Goal: Task Accomplishment & Management: Use online tool/utility

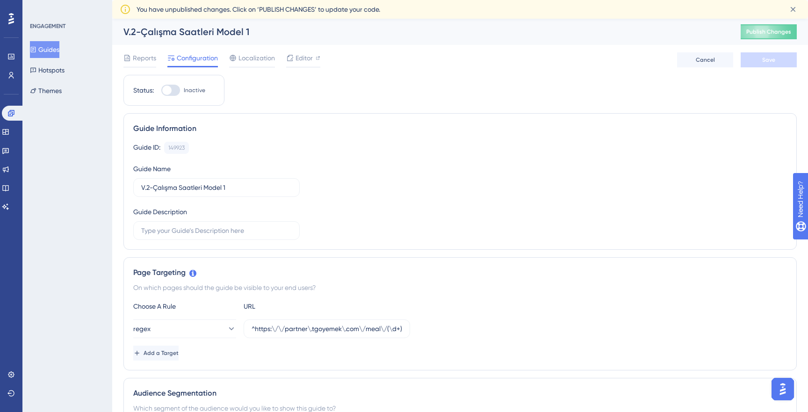
click at [270, 151] on div "Guide ID: 149923 Copy" at bounding box center [460, 148] width 654 height 12
click at [265, 125] on div "Guide Information" at bounding box center [460, 128] width 654 height 11
click at [234, 125] on div "Guide Information" at bounding box center [460, 128] width 654 height 11
click at [56, 46] on button "Guides" at bounding box center [44, 49] width 29 height 17
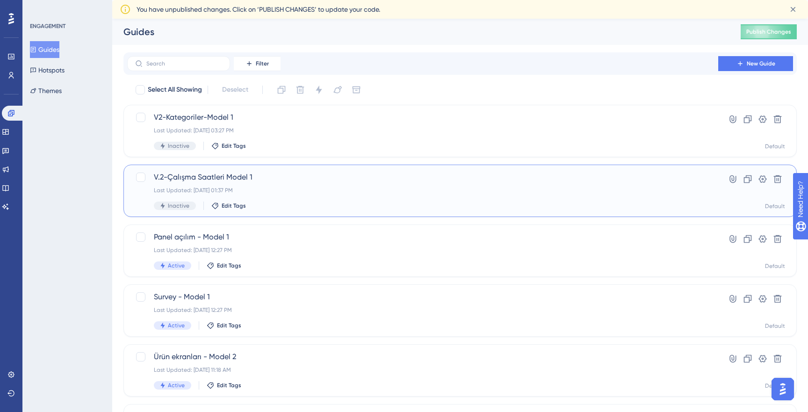
click at [291, 184] on div "V.2-Çalışma Saatleri Model 1 Last Updated: Aug 13 2025, 01:37 PM Inactive Edit …" at bounding box center [423, 191] width 538 height 38
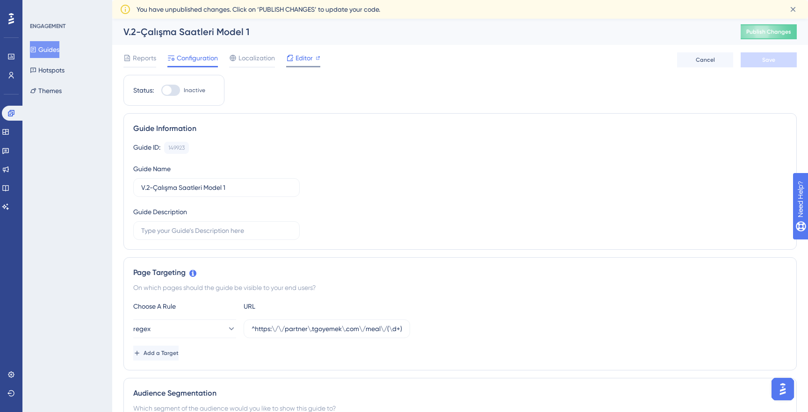
click at [302, 61] on span "Editor" at bounding box center [303, 57] width 17 height 11
click at [237, 61] on div "Localization" at bounding box center [252, 57] width 46 height 11
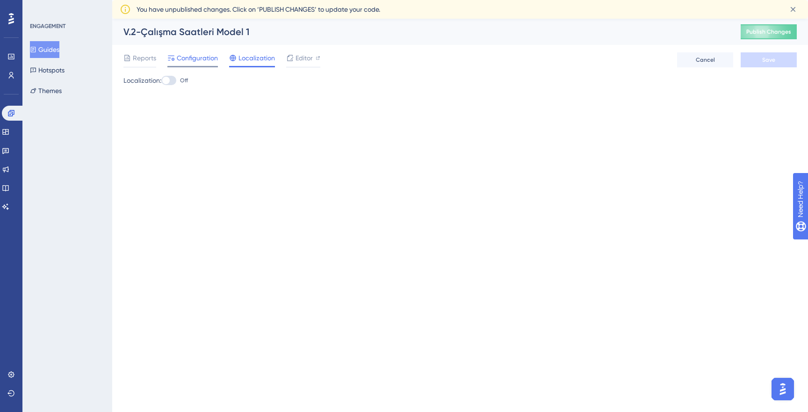
click at [187, 60] on span "Configuration" at bounding box center [197, 57] width 41 height 11
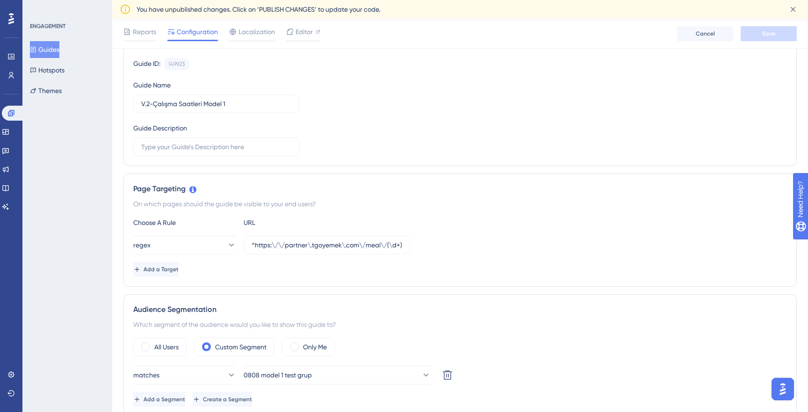
scroll to position [90, 0]
click at [381, 241] on input "^https:\/\/partner\.tgoyemek\.com\/meal\/(\d+)\/order(?:\/list|\/)?$" at bounding box center [327, 243] width 151 height 10
click at [297, 242] on input "^https:\/\/partner\.tgoyemek\.com\/meal\/(\d+)\/order(?:\/list|\/)?$" at bounding box center [327, 243] width 151 height 10
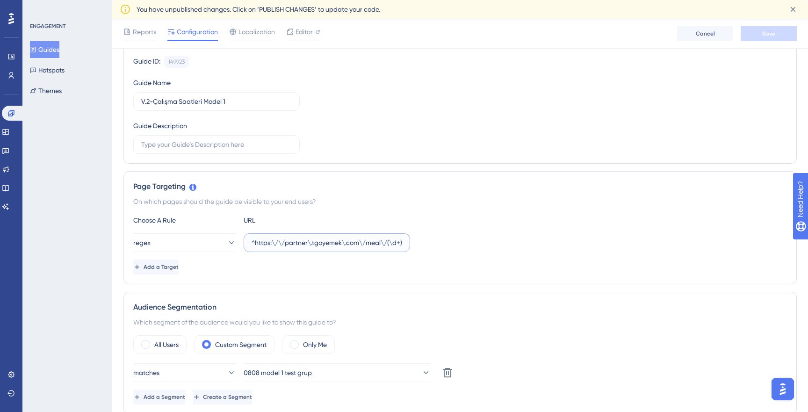
click at [297, 242] on input "^https:\/\/partner\.tgoyemek\.com\/meal\/(\d+)\/order(?:\/list|\/)?$" at bounding box center [327, 243] width 151 height 10
click at [226, 242] on icon at bounding box center [230, 242] width 9 height 9
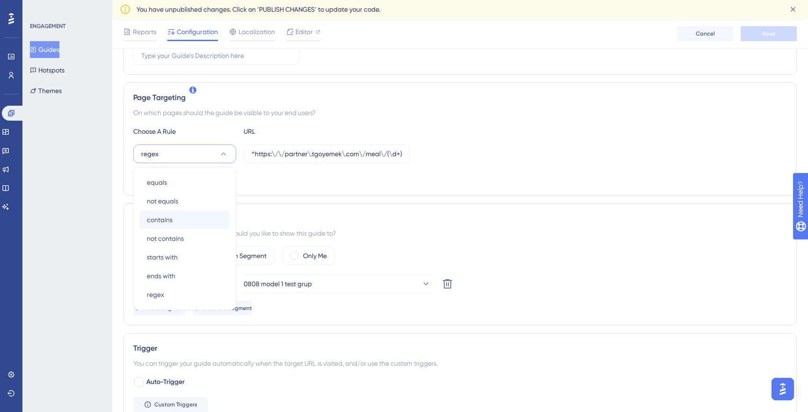
scroll to position [168, 0]
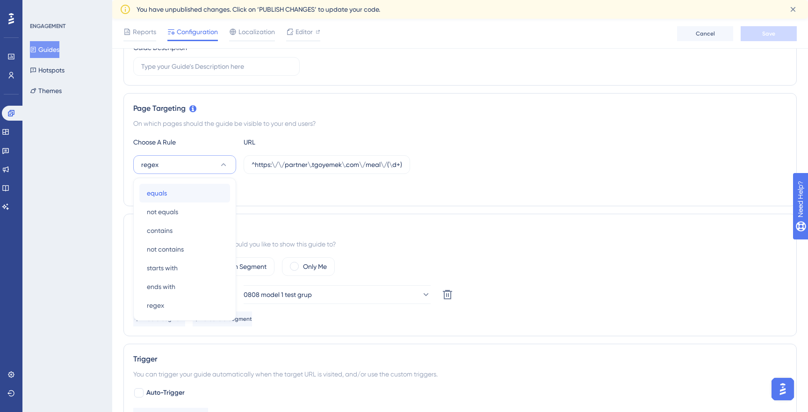
click at [174, 189] on div "equals equals" at bounding box center [185, 193] width 76 height 19
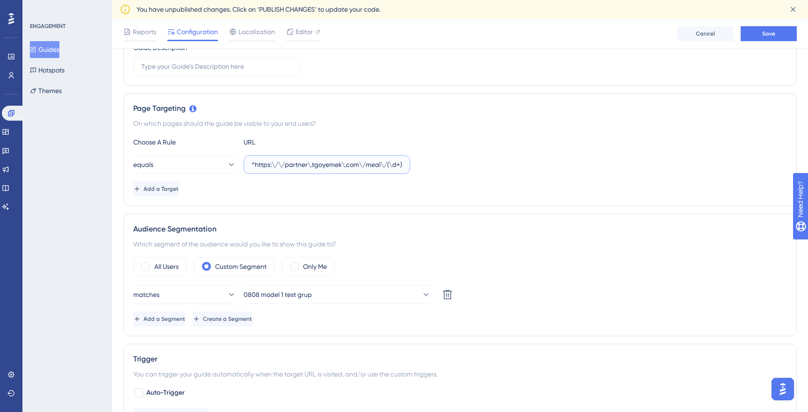
click at [293, 169] on input "^https:\/\/partner\.tgoyemek\.com\/meal\/(\d+)\/order(?:\/list|\/)?$" at bounding box center [327, 164] width 151 height 10
click at [396, 160] on input "^https:\/\/partner\.tgoyemek\.com\/meal\/(\d+)\/order(?:\/list|\/)?$" at bounding box center [327, 164] width 151 height 10
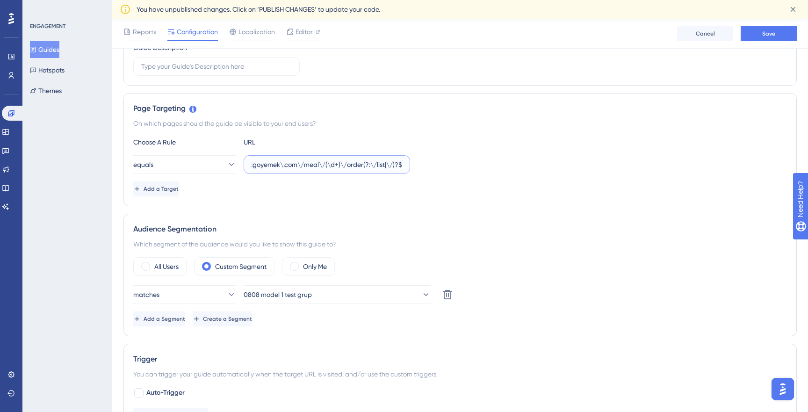
click at [396, 160] on input "^https:\/\/partner\.tgoyemek\.com\/meal\/(\d+)\/order(?:\/list|\/)?$" at bounding box center [327, 164] width 151 height 10
click at [316, 165] on input "localhost:" at bounding box center [327, 164] width 151 height 10
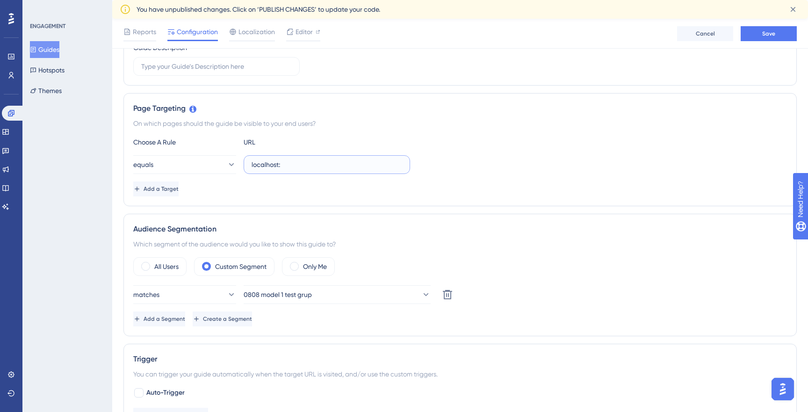
click at [316, 165] on input "localhost:" at bounding box center [327, 164] width 151 height 10
paste input "http://localhost:8895/meal-store/103606/working-hours?tab=STORE"
click at [358, 184] on div "Add a Target" at bounding box center [460, 188] width 654 height 15
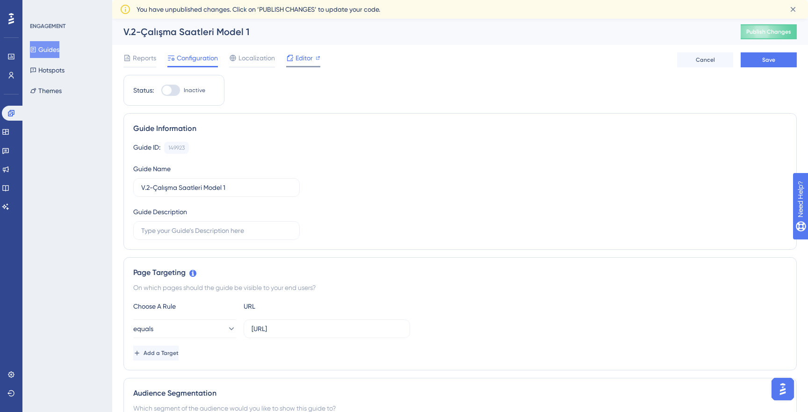
click at [308, 58] on span "Editor" at bounding box center [303, 57] width 17 height 11
click at [758, 59] on button "Save" at bounding box center [769, 59] width 56 height 15
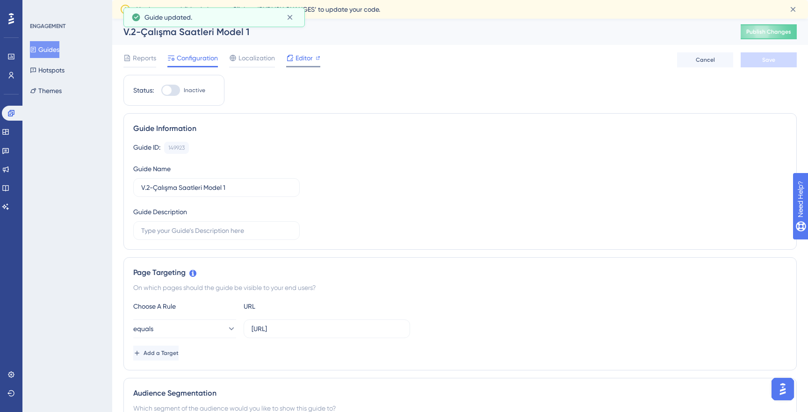
click at [307, 59] on span "Editor" at bounding box center [303, 57] width 17 height 11
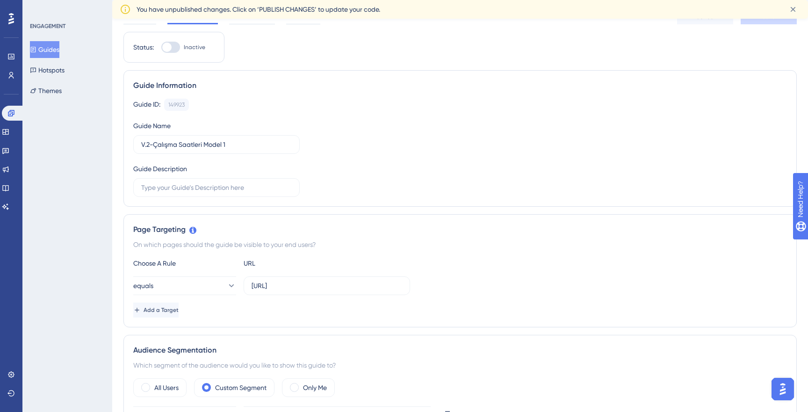
scroll to position [50, 0]
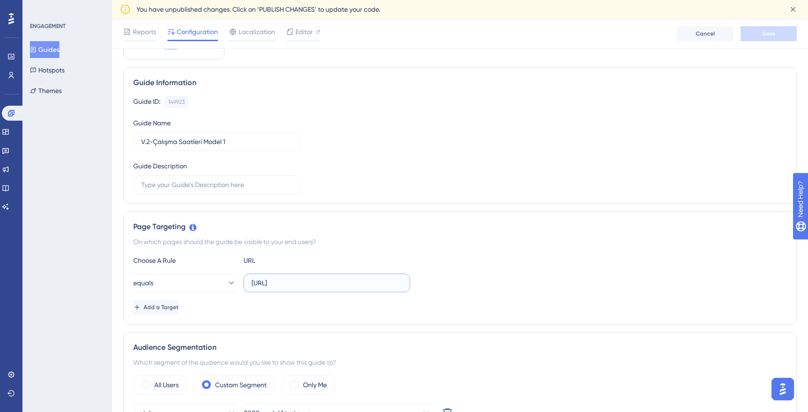
click at [318, 278] on input "http://localhost:8895/meal-store/103606/working-hours?tab=STORE" at bounding box center [327, 283] width 151 height 10
paste input "^https:\/\/partner\.tgoyemek\.com\/meal\/(\d+)\/order(?:\/list|\/)?$"
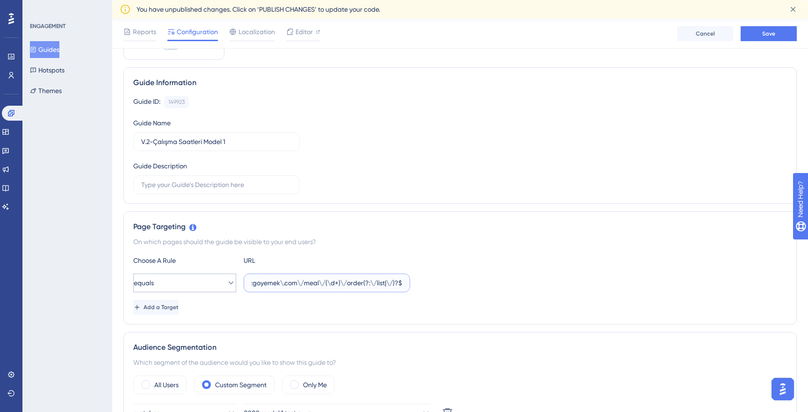
type input "^https:\/\/partner\.tgoyemek\.com\/meal\/(\d+)\/order(?:\/list|\/)?$"
click at [190, 285] on button "equals" at bounding box center [184, 283] width 103 height 19
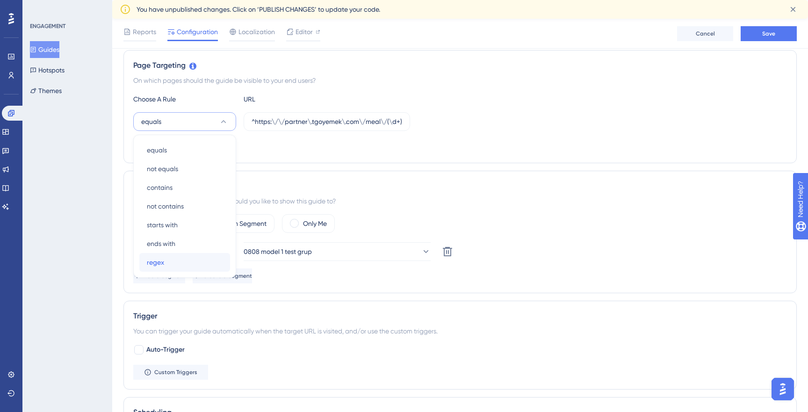
click at [162, 266] on span "regex" at bounding box center [155, 262] width 17 height 11
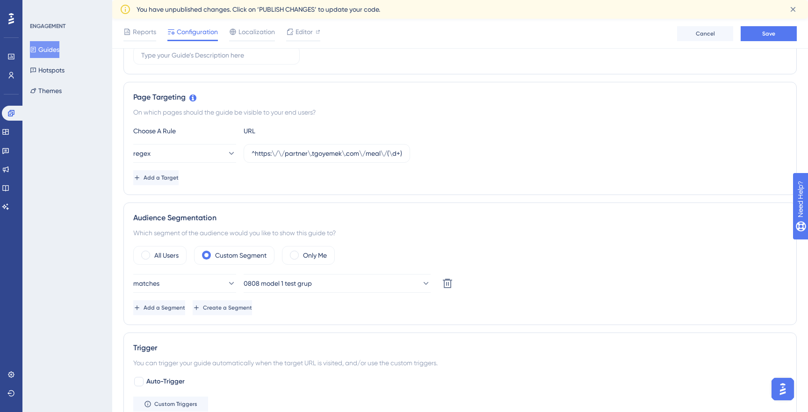
scroll to position [177, 0]
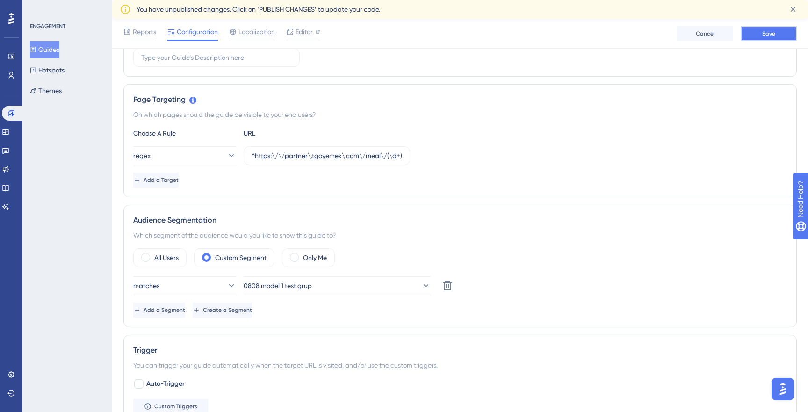
click at [754, 32] on button "Save" at bounding box center [769, 33] width 56 height 15
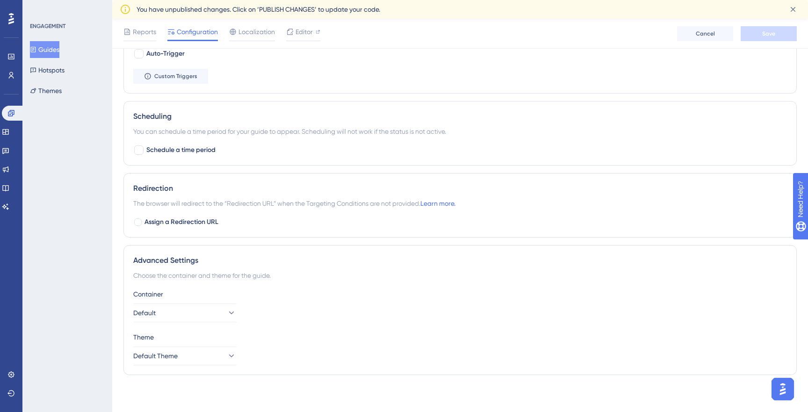
scroll to position [507, 0]
click at [13, 72] on icon at bounding box center [11, 75] width 5 height 7
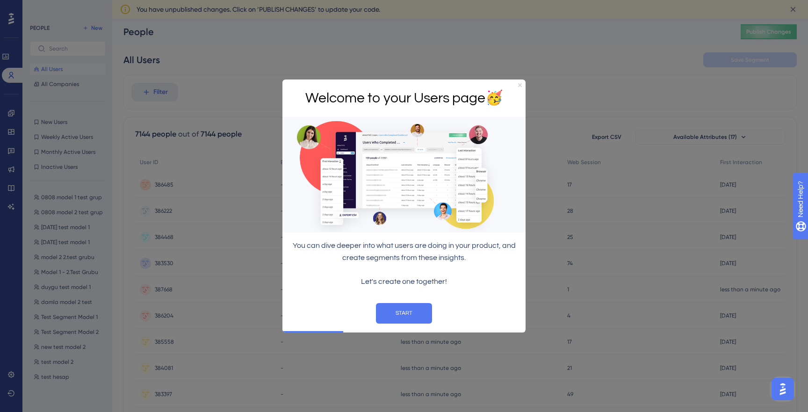
click at [519, 83] on icon "Close Preview" at bounding box center [520, 85] width 4 height 4
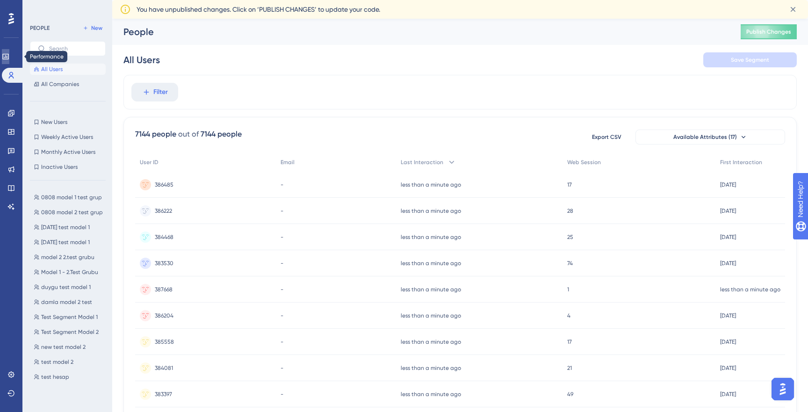
click at [8, 57] on icon at bounding box center [5, 57] width 6 height 6
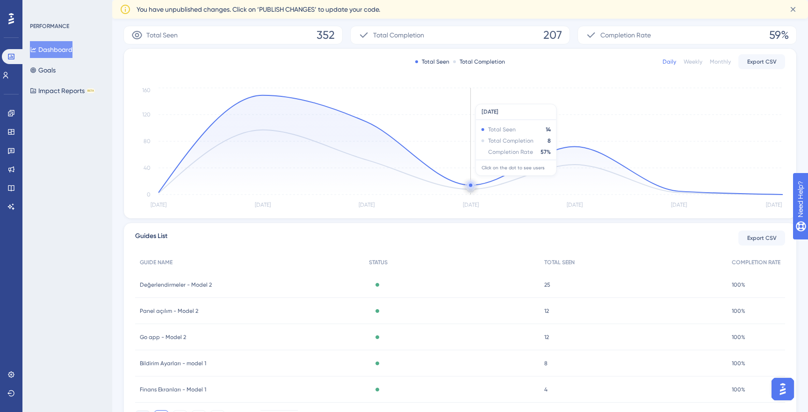
scroll to position [209, 0]
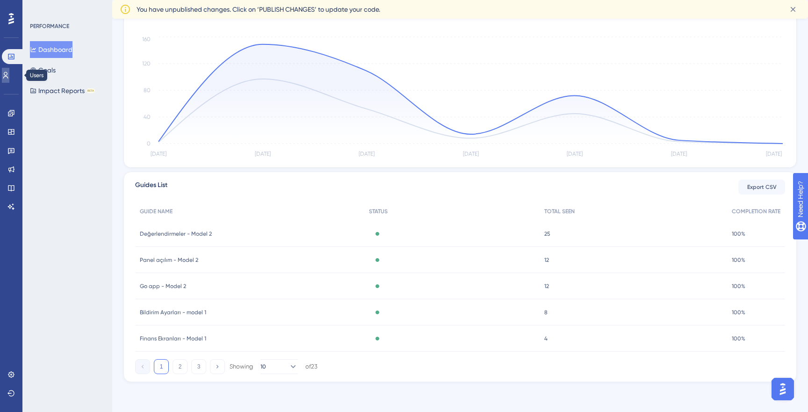
click at [7, 77] on icon at bounding box center [5, 75] width 7 height 7
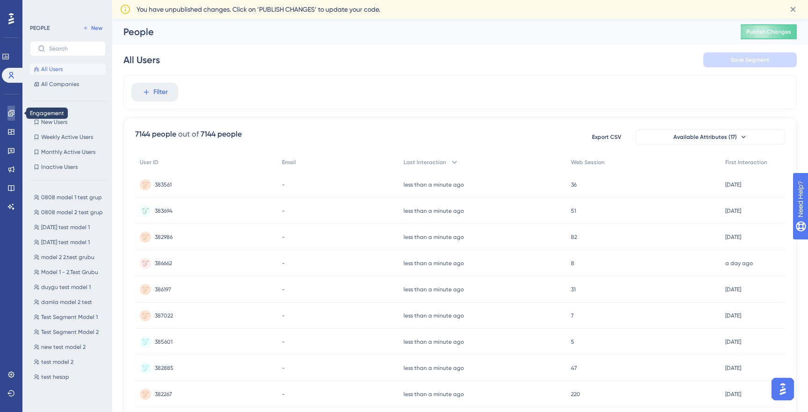
click at [12, 111] on icon at bounding box center [10, 112] width 7 height 7
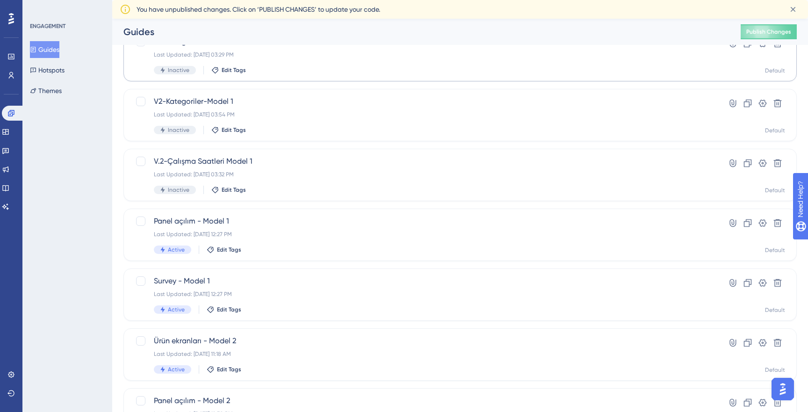
scroll to position [71, 0]
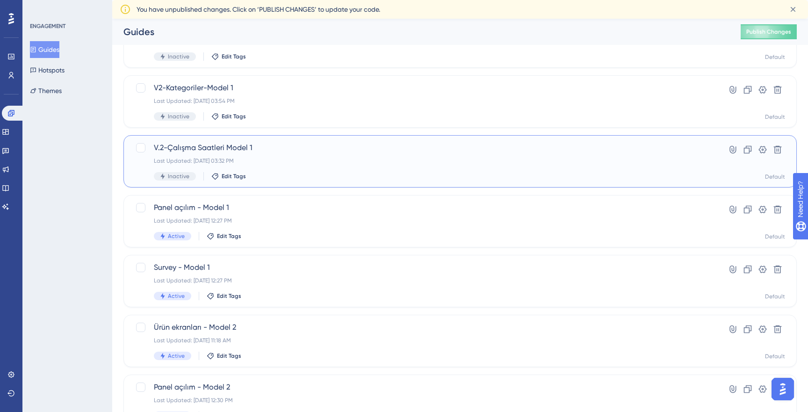
click at [264, 157] on div "V.2-Çalışma Saatleri Model 1 Last Updated: Aug 13 2025, 03:32 PM Inactive Edit …" at bounding box center [423, 161] width 538 height 38
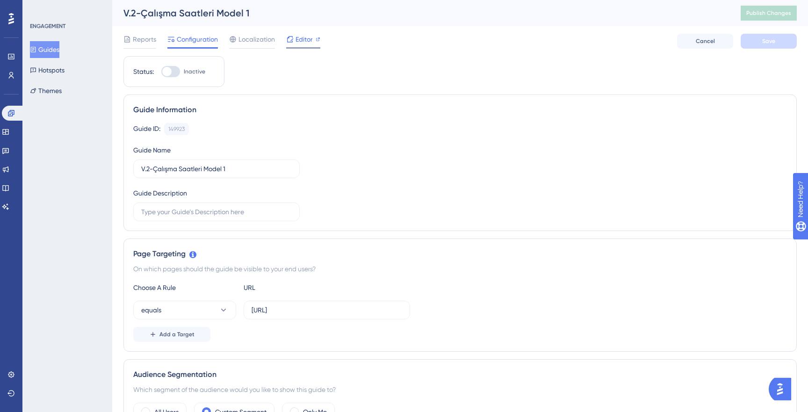
click at [306, 39] on span "Editor" at bounding box center [303, 39] width 17 height 11
